Goal: Task Accomplishment & Management: Use online tool/utility

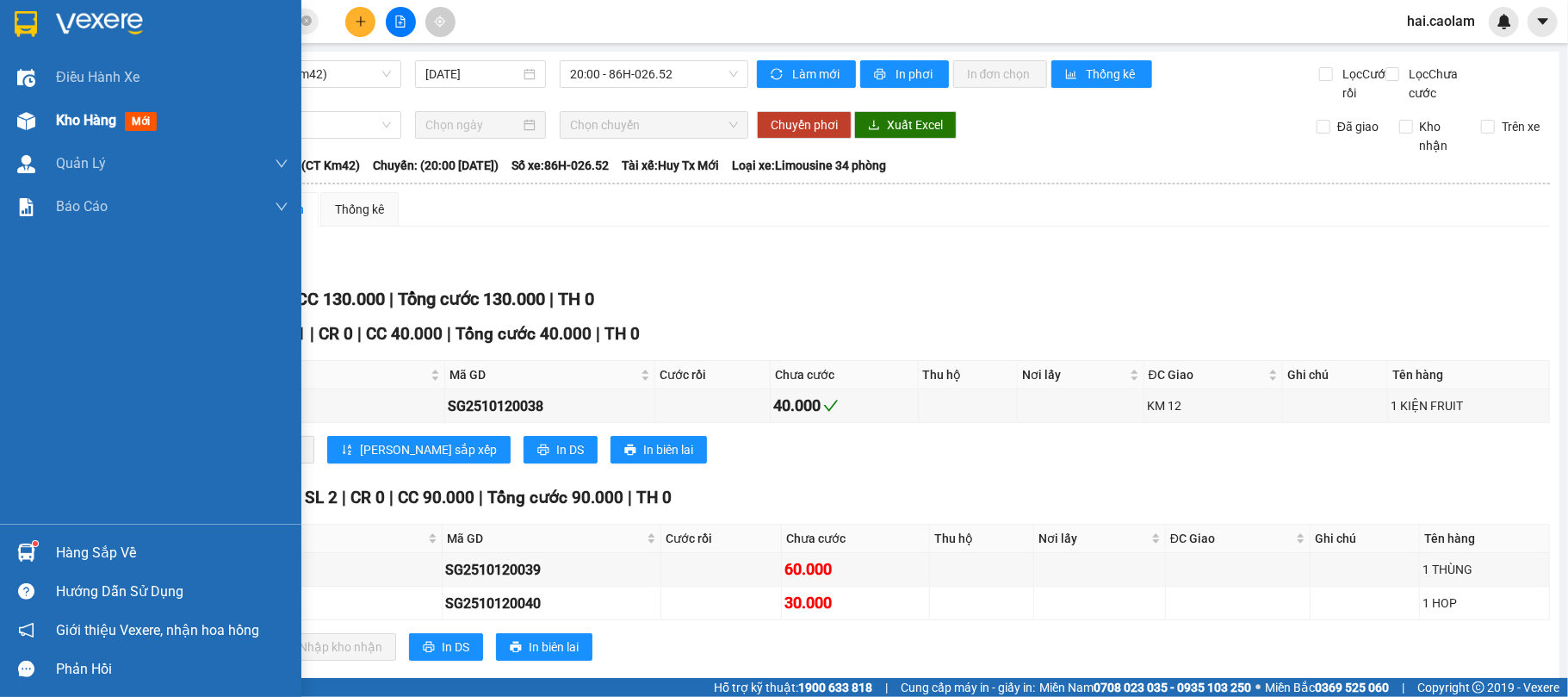
click at [47, 126] on div "Kho hàng mới" at bounding box center [151, 120] width 302 height 43
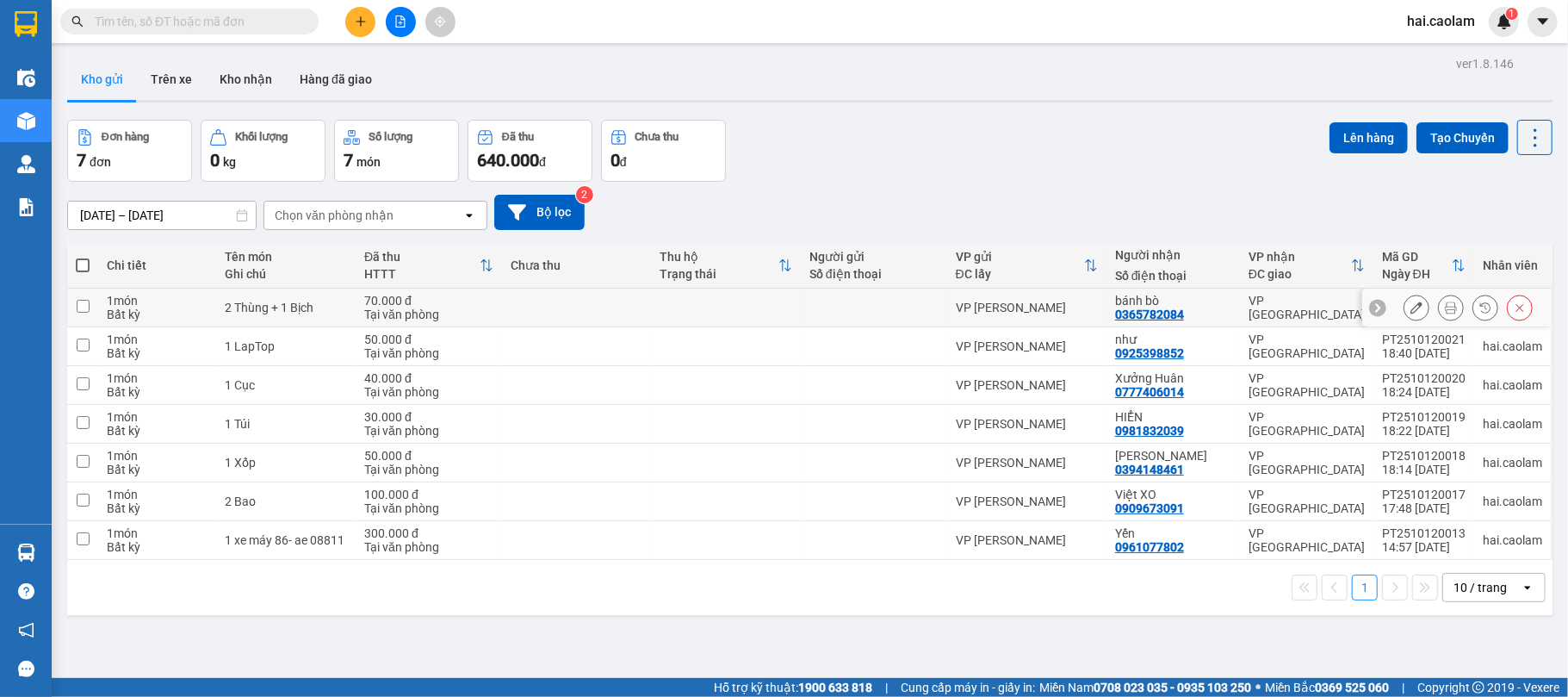
click at [676, 304] on td at bounding box center [726, 307] width 150 height 39
checkbox input "true"
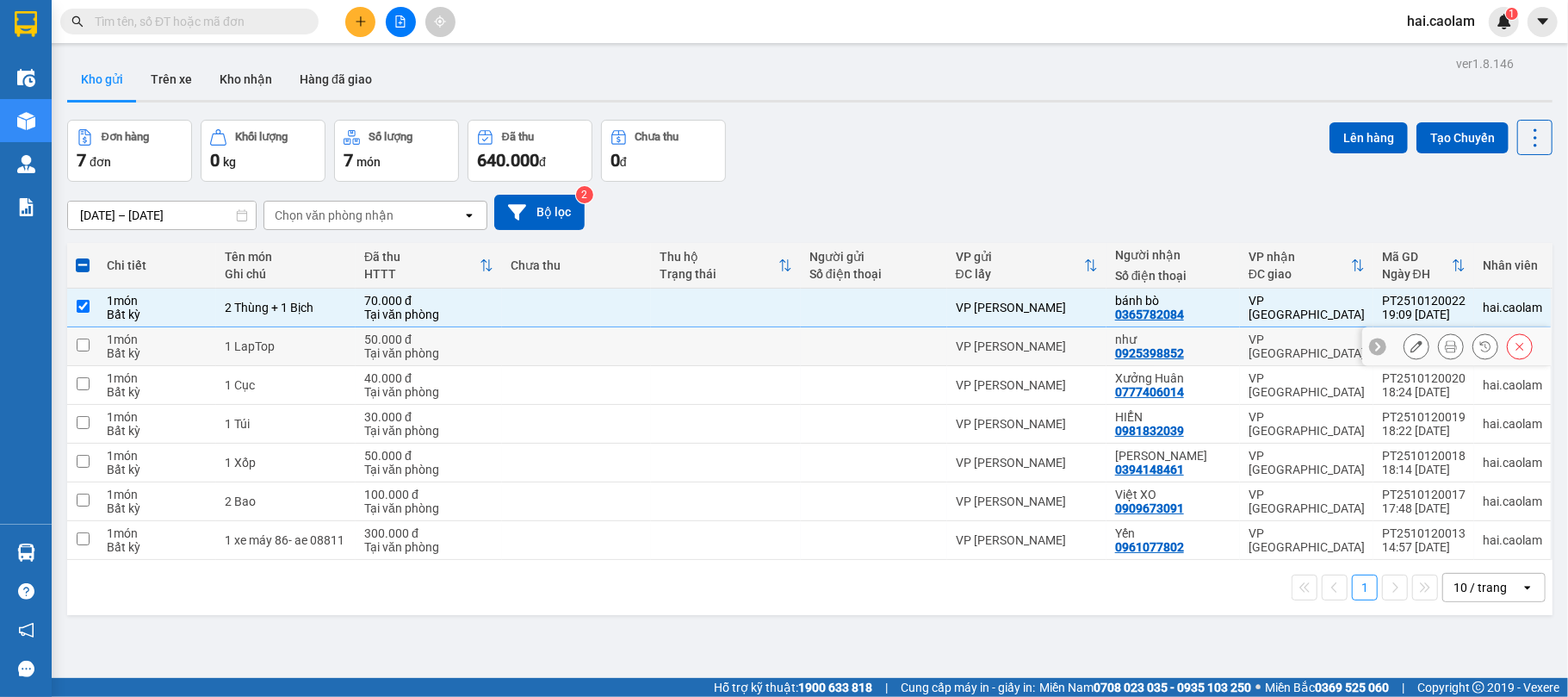
click at [663, 352] on td at bounding box center [726, 346] width 150 height 39
checkbox input "true"
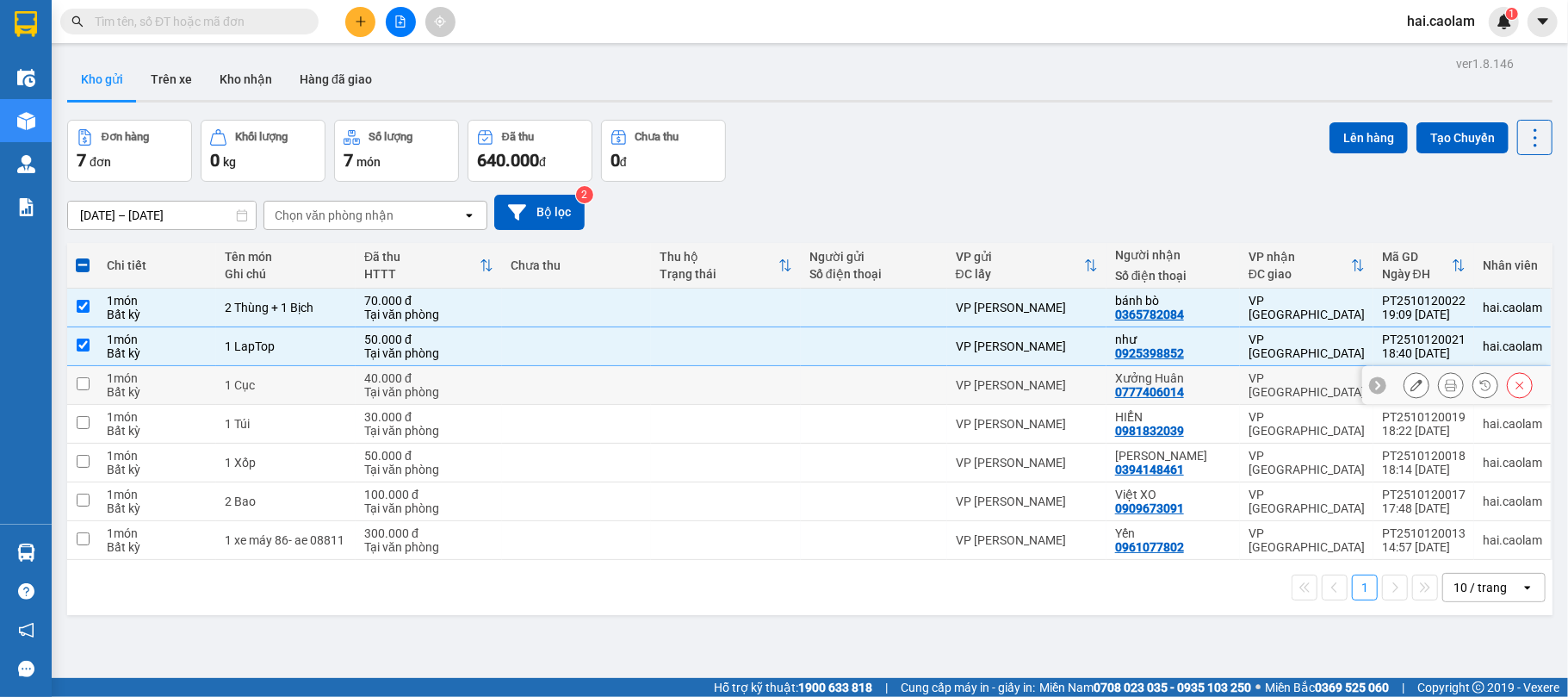
click at [662, 381] on td at bounding box center [726, 385] width 150 height 39
checkbox input "true"
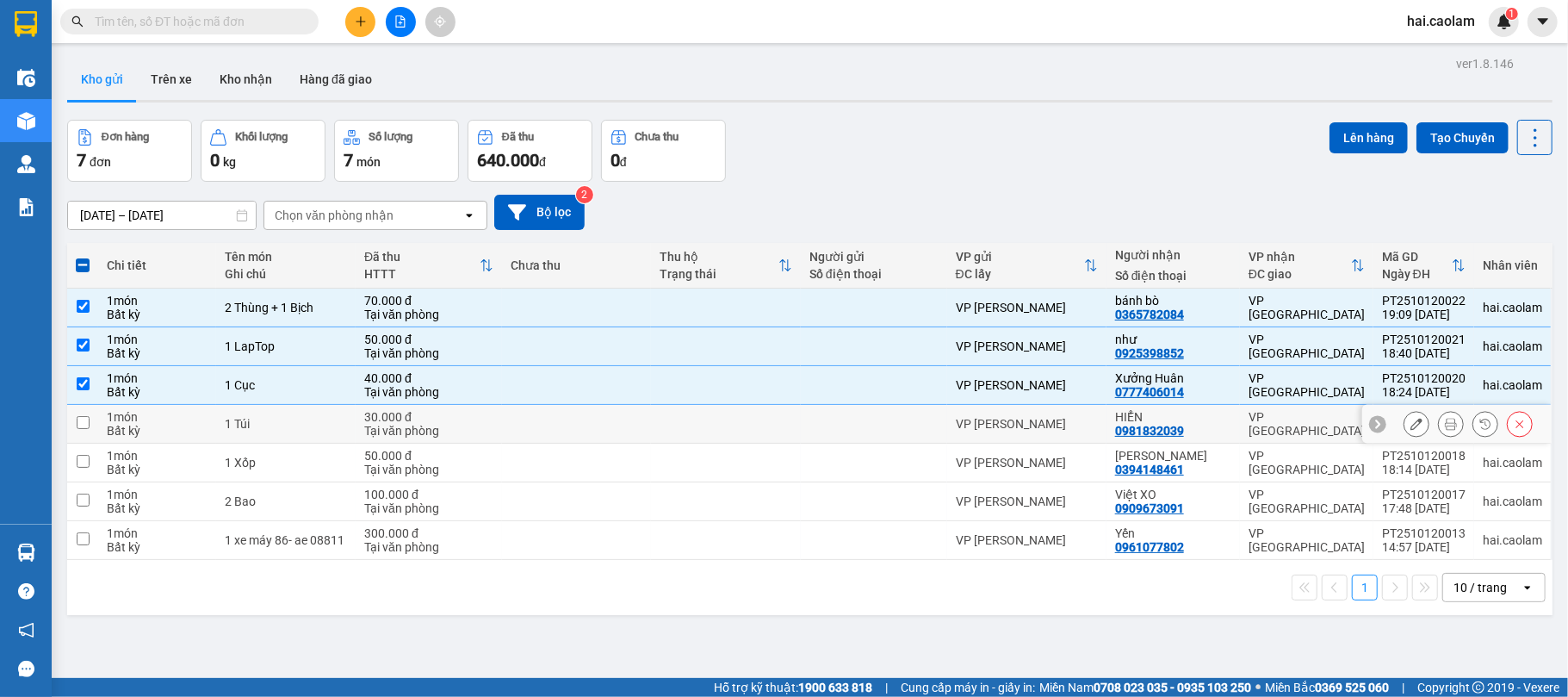
drag, startPoint x: 649, startPoint y: 434, endPoint x: 647, endPoint y: 445, distance: 11.2
click at [648, 435] on td at bounding box center [577, 424] width 150 height 39
checkbox input "true"
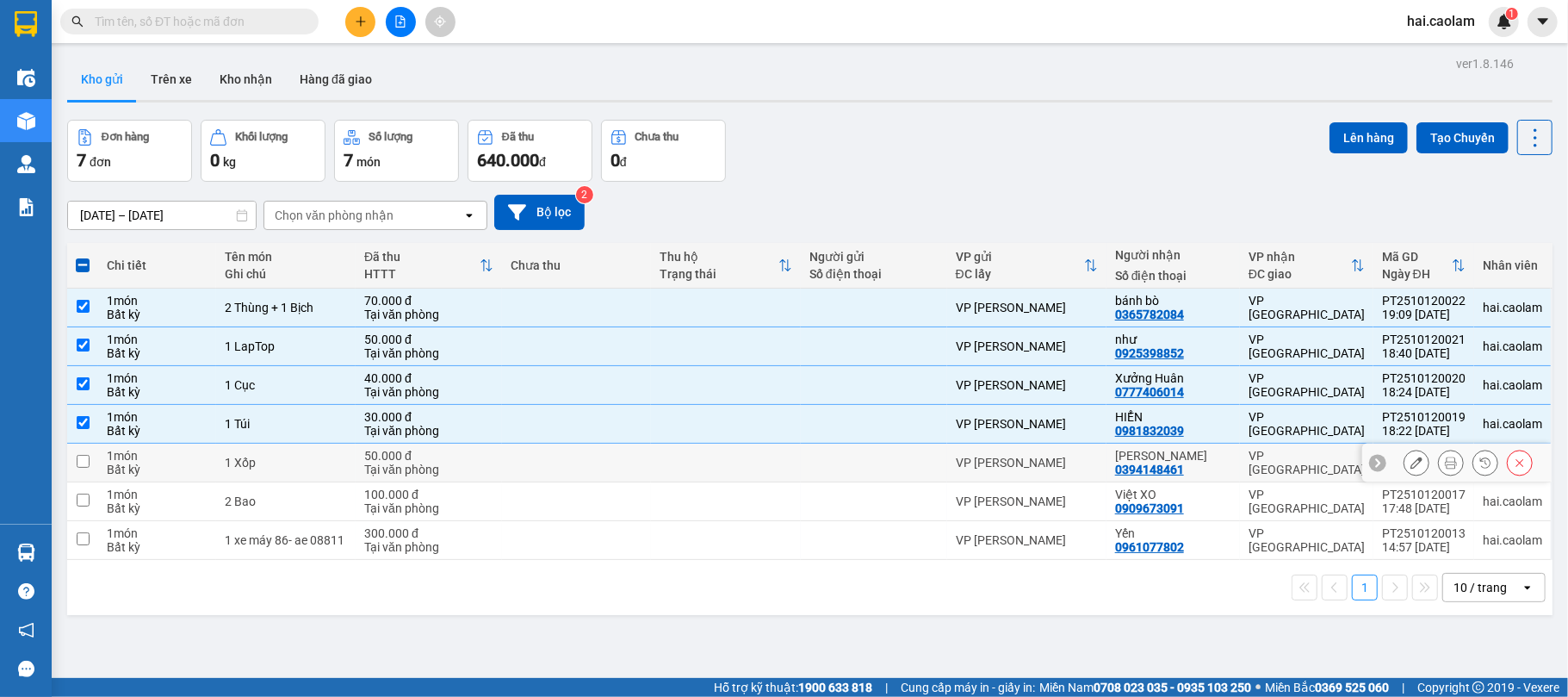
click at [623, 467] on td at bounding box center [577, 463] width 150 height 39
checkbox input "true"
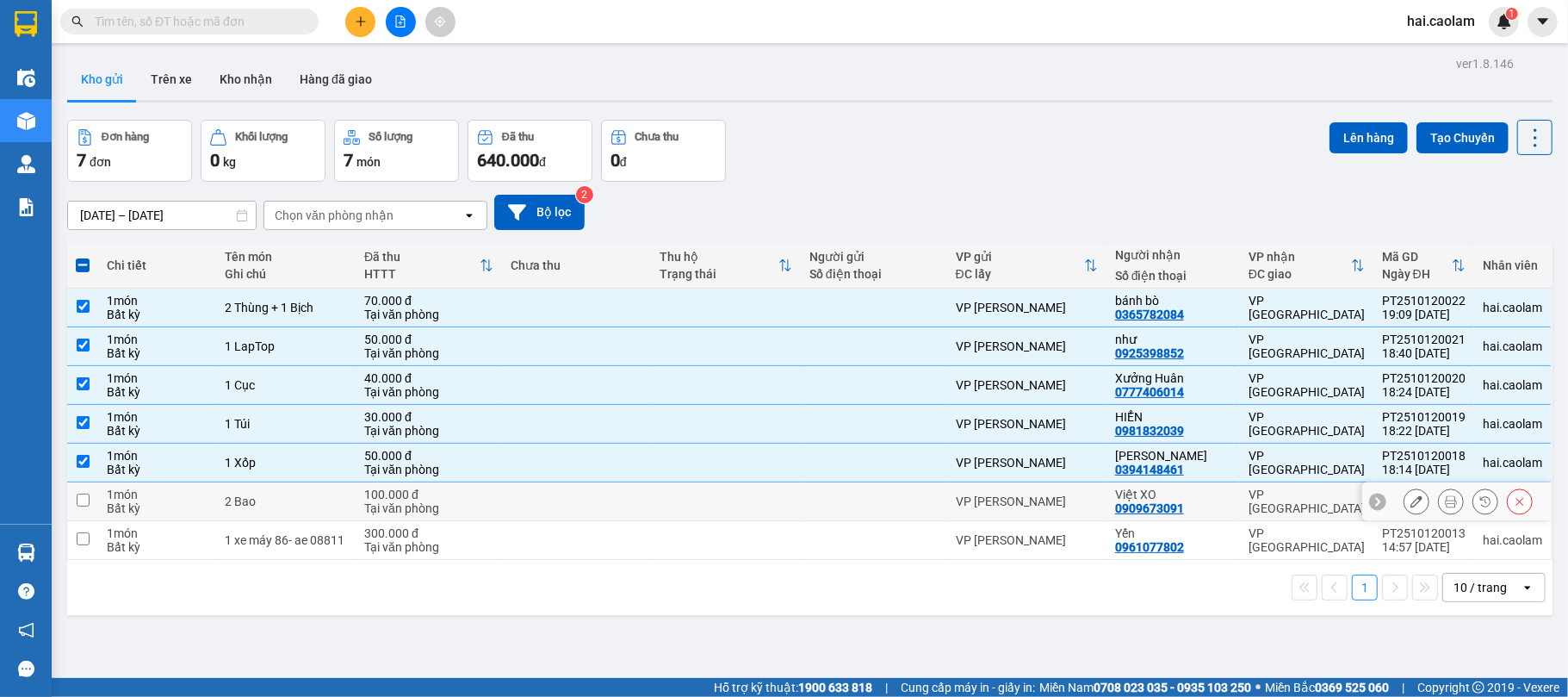
click at [621, 512] on td at bounding box center [577, 501] width 150 height 39
checkbox input "true"
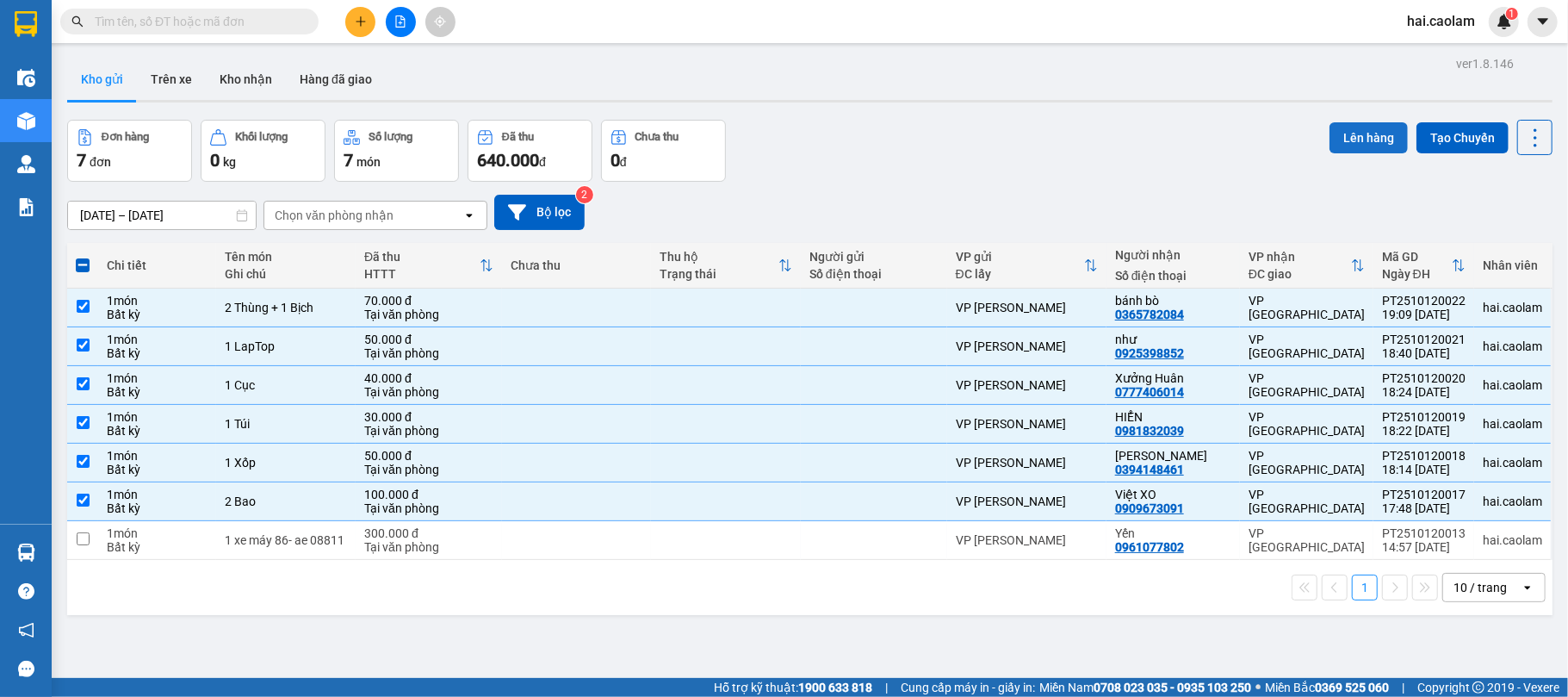
click at [1348, 126] on button "Lên hàng" at bounding box center [1369, 137] width 78 height 31
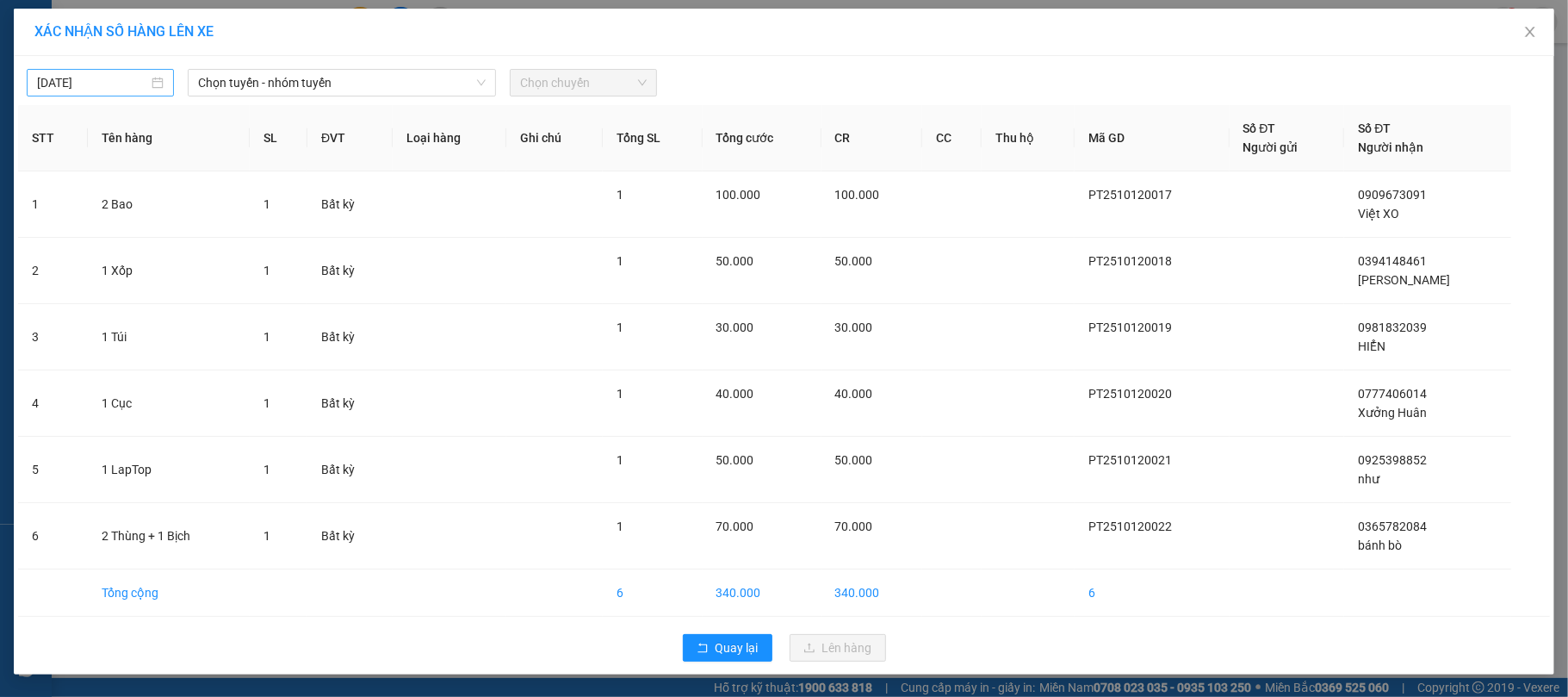
click at [137, 88] on input "[DATE]" at bounding box center [92, 83] width 111 height 19
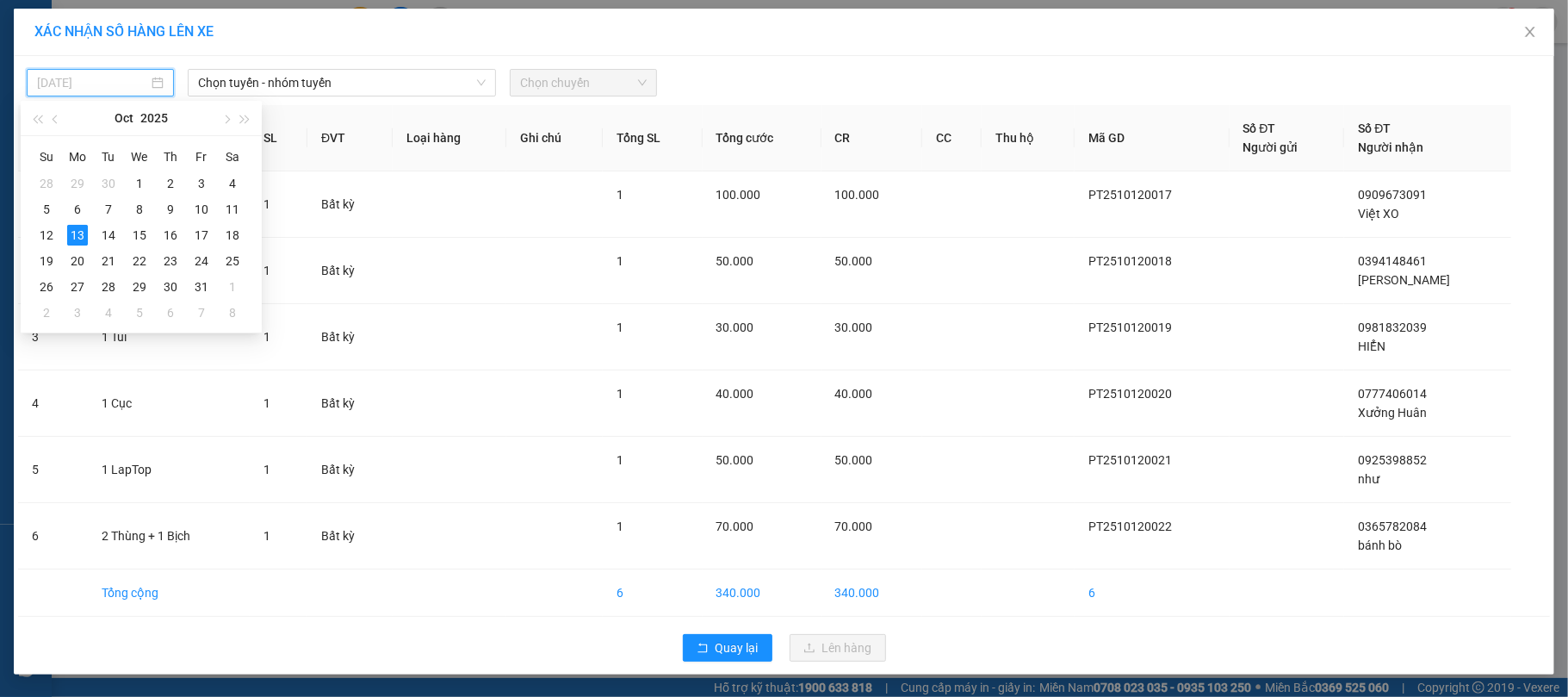
type input "[DATE]"
click at [86, 240] on div "13" at bounding box center [77, 234] width 21 height 21
click at [277, 81] on span "Chọn tuyến - nhóm tuyến" at bounding box center [342, 83] width 287 height 26
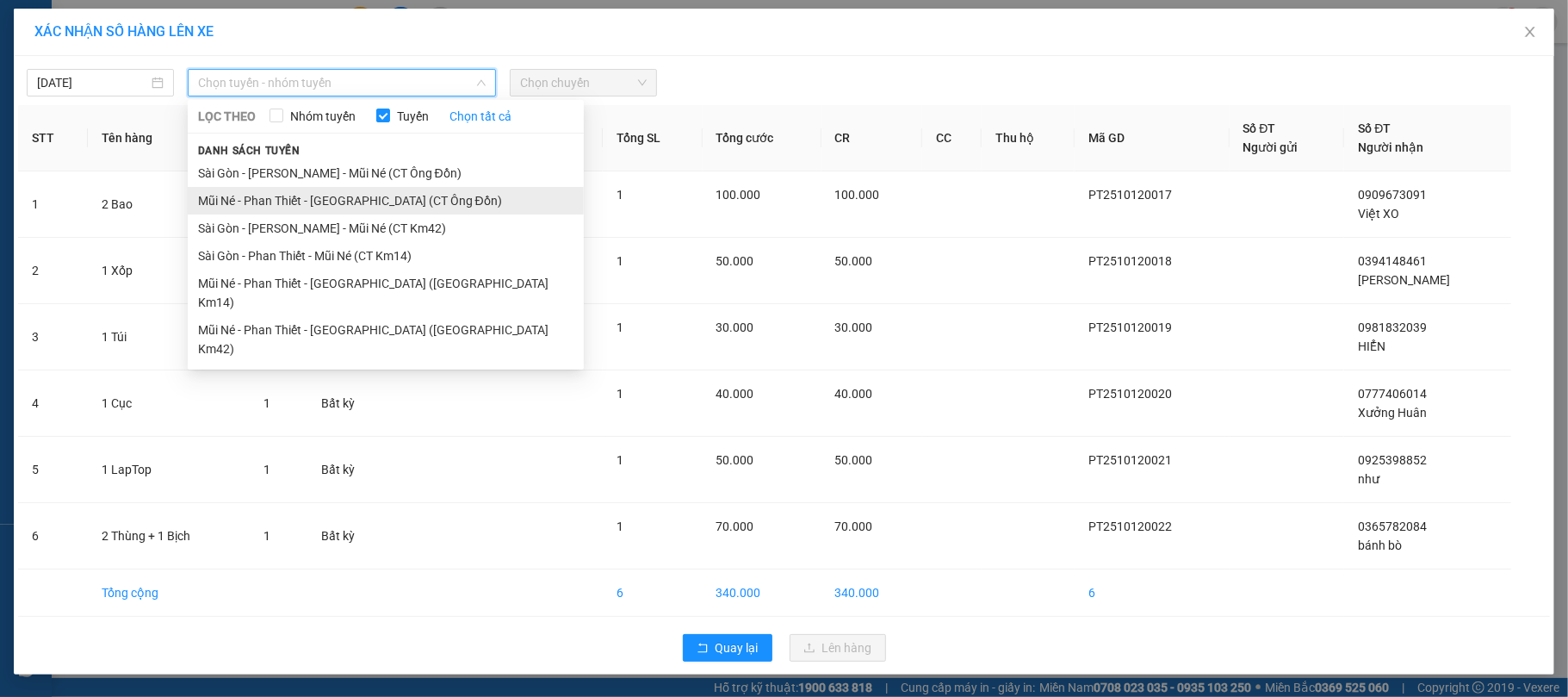
click at [331, 199] on li "Mũi Né - Phan Thiết - [GEOGRAPHIC_DATA] (CT Ông Đồn)" at bounding box center [385, 200] width 396 height 28
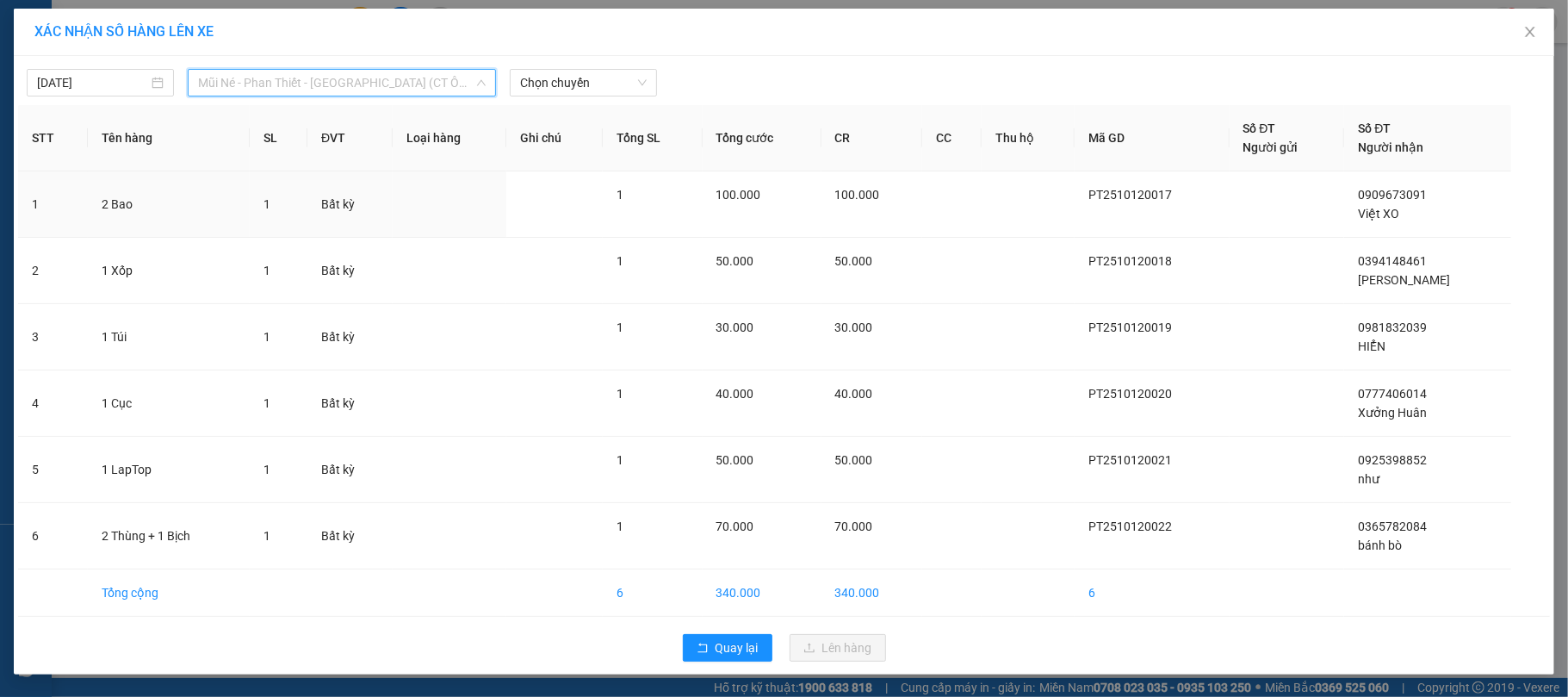
click at [404, 75] on span "Mũi Né - Phan Thiết - [GEOGRAPHIC_DATA] (CT Ông Đồn)" at bounding box center [342, 83] width 287 height 26
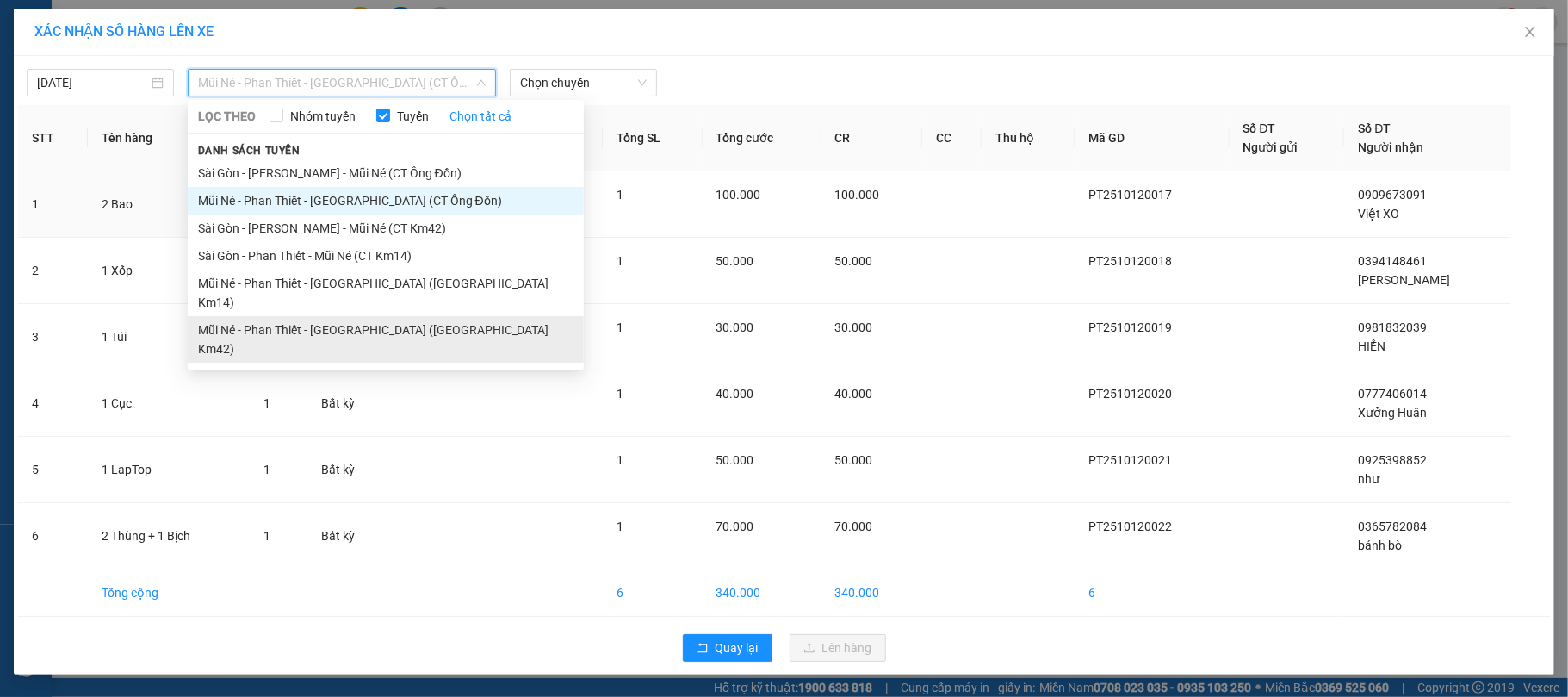
click at [307, 316] on li "Mũi Né - Phan Thiết - [GEOGRAPHIC_DATA] ([GEOGRAPHIC_DATA] Km42)" at bounding box center [385, 340] width 396 height 47
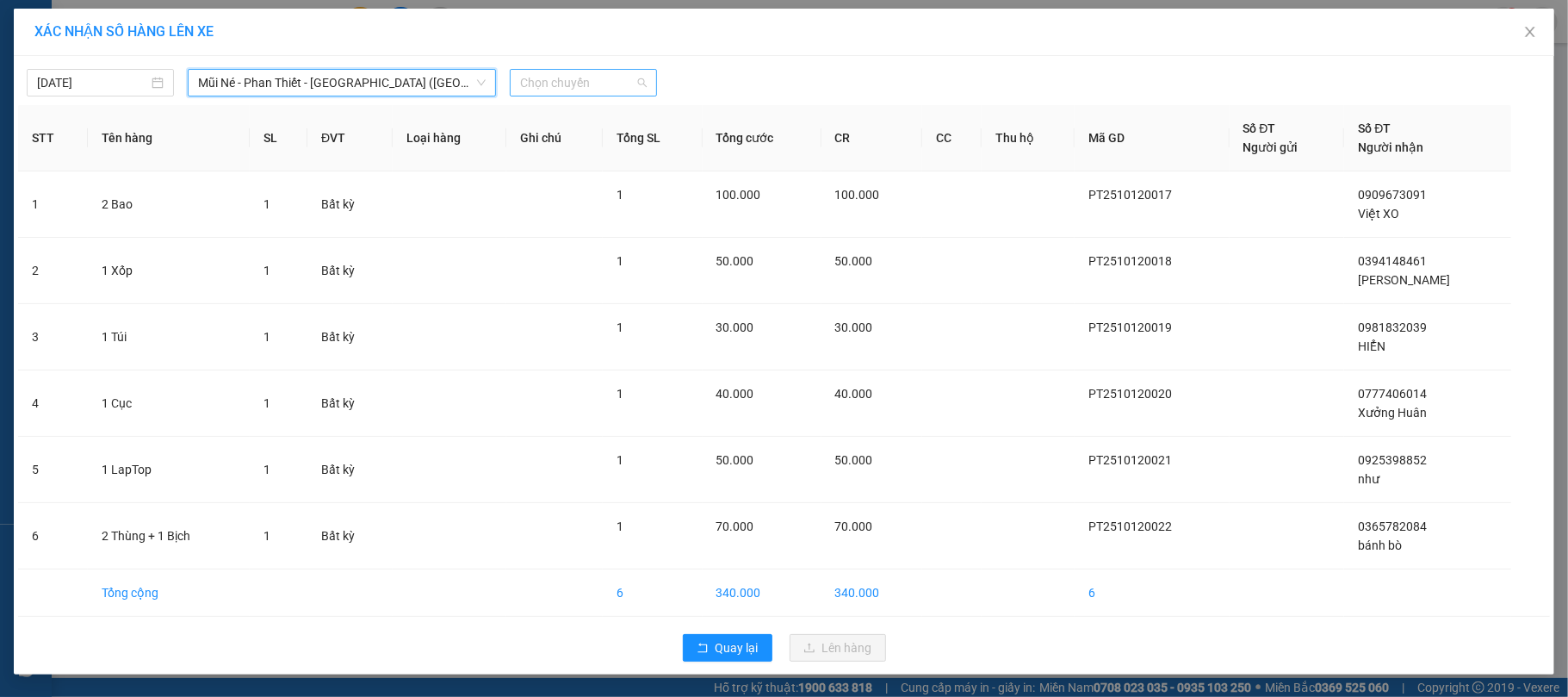
click at [548, 76] on span "Chọn chuyến" at bounding box center [583, 83] width 127 height 26
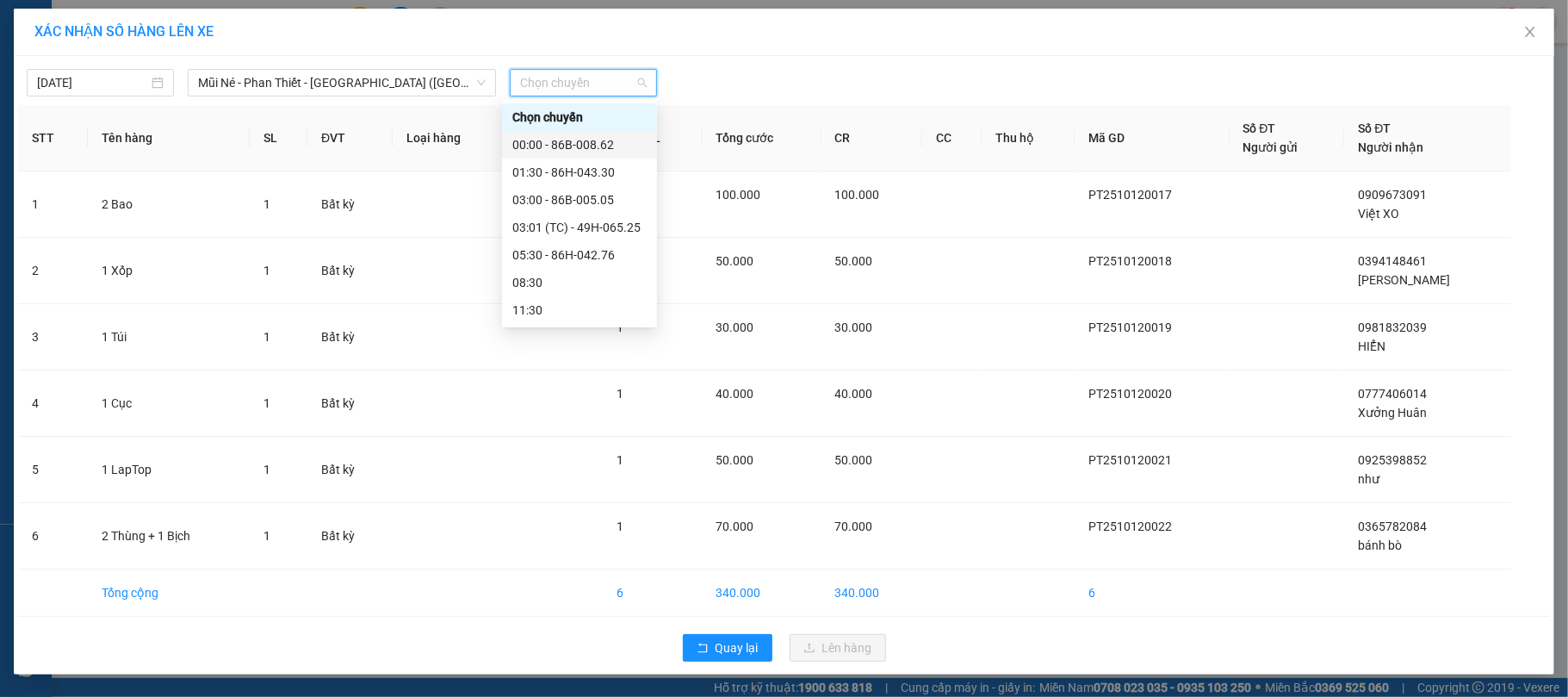
click at [591, 149] on div "00:00 - 86B-008.62" at bounding box center [580, 145] width 135 height 19
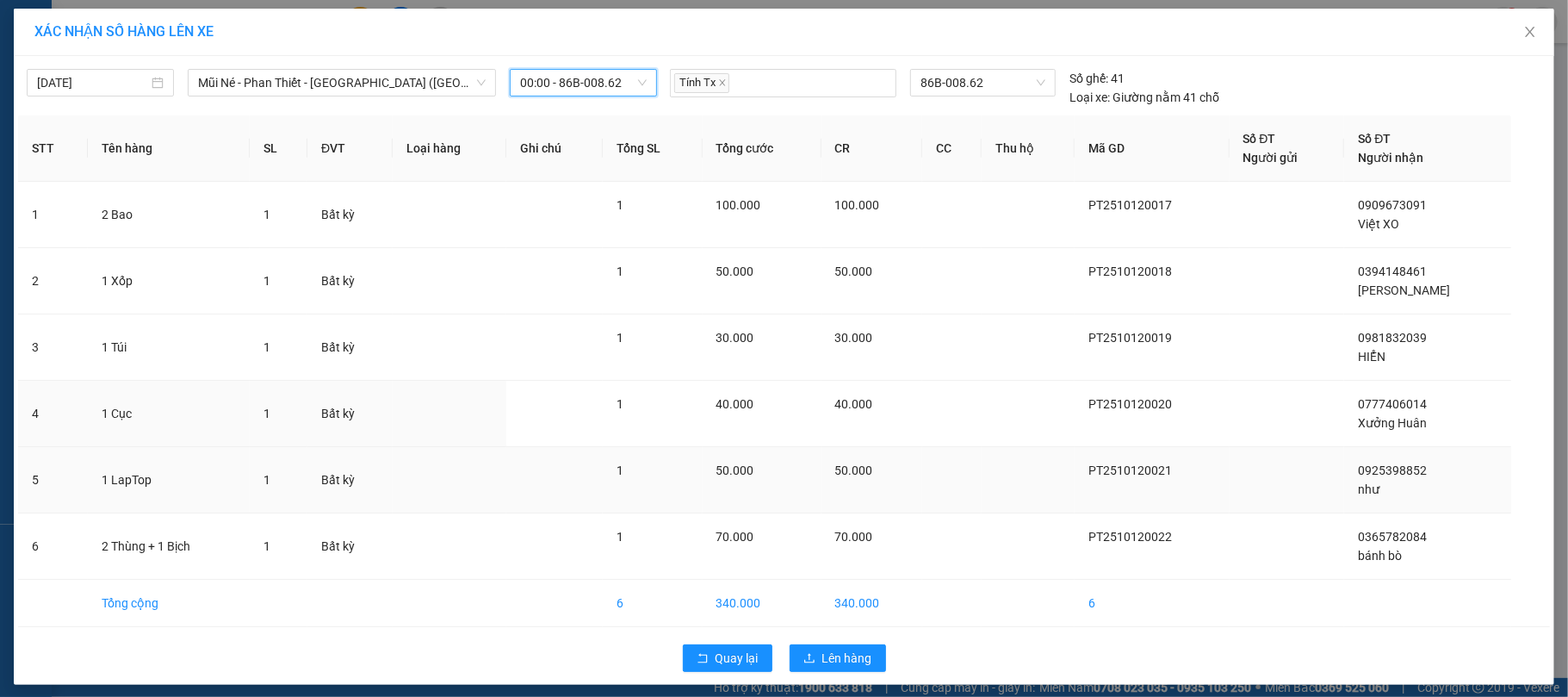
scroll to position [11, 0]
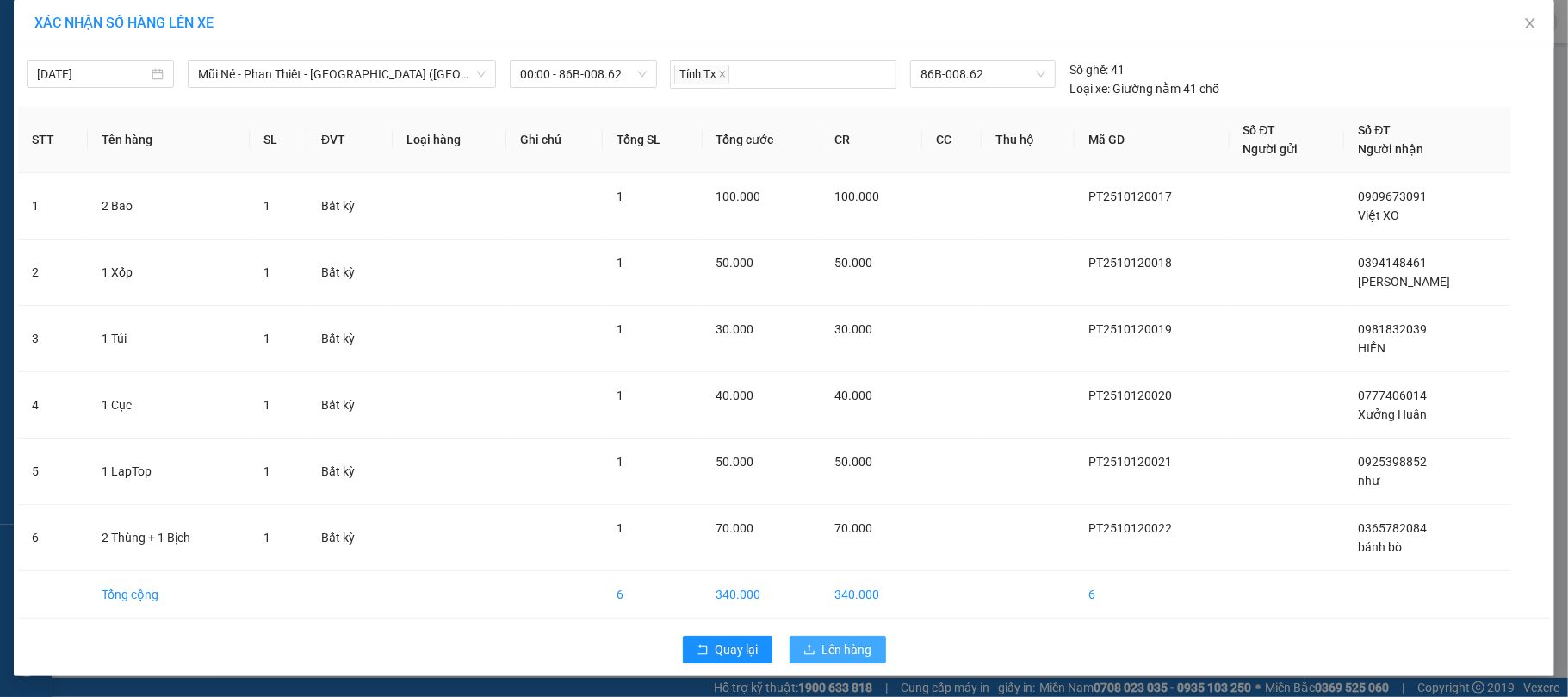
click at [837, 658] on span "Lên hàng" at bounding box center [848, 649] width 50 height 19
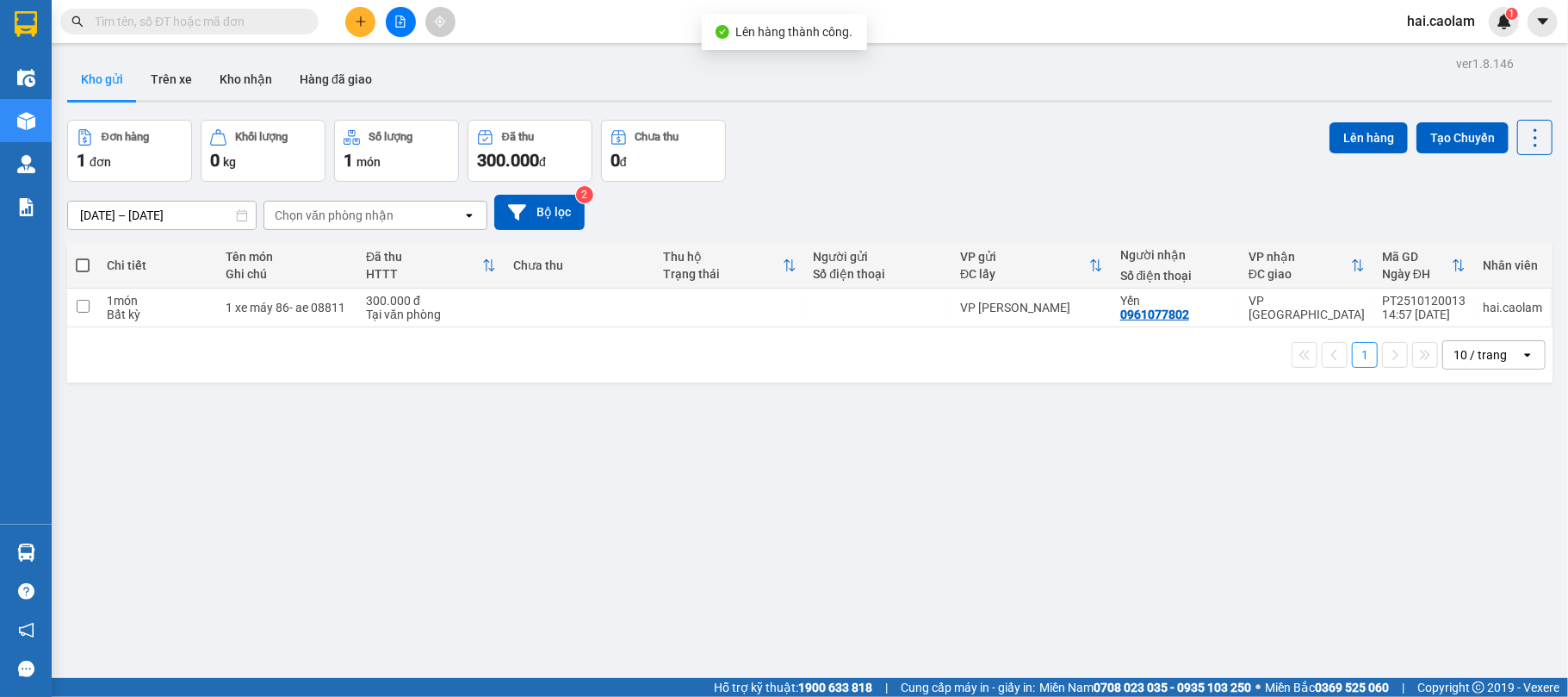
scroll to position [79, 0]
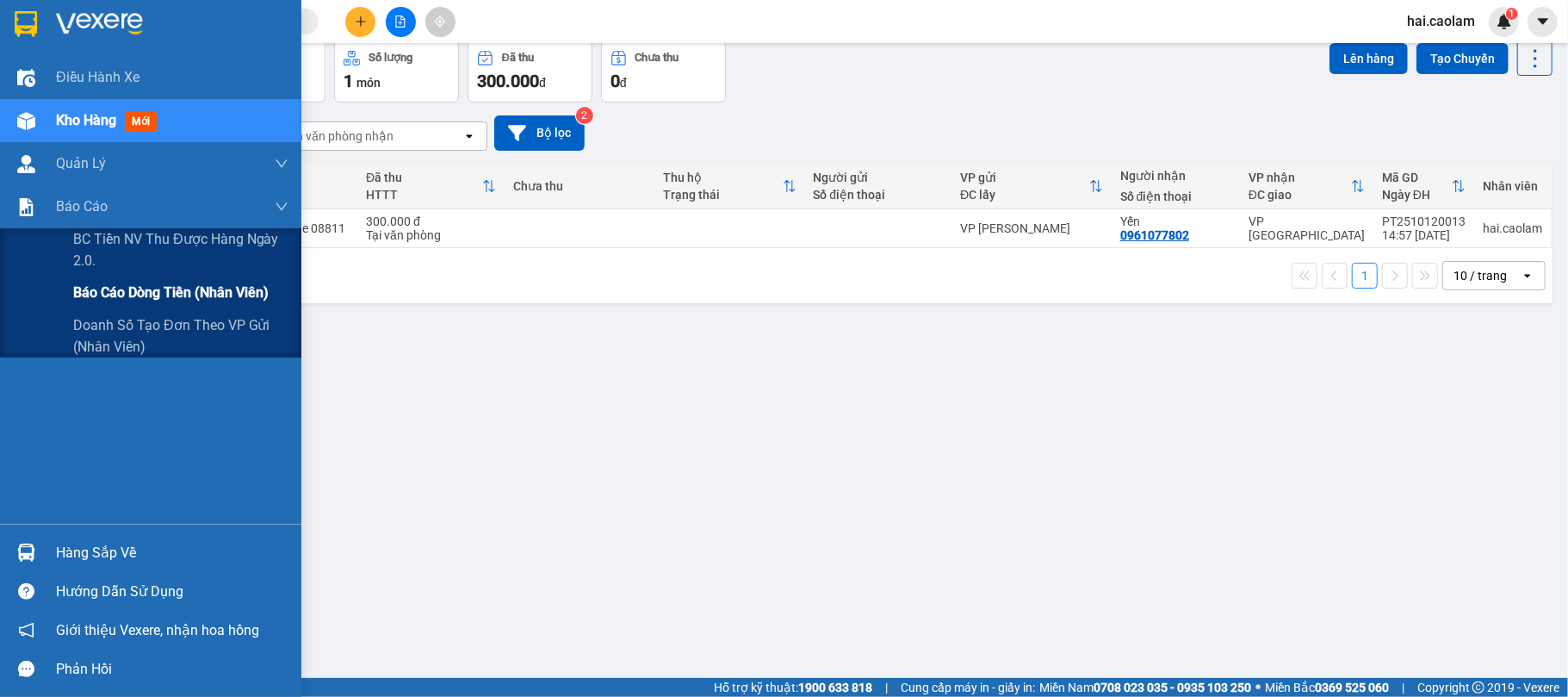
click at [149, 290] on span "Báo cáo dòng tiền (nhân viên)" at bounding box center [172, 293] width 196 height 22
